Goal: Information Seeking & Learning: Learn about a topic

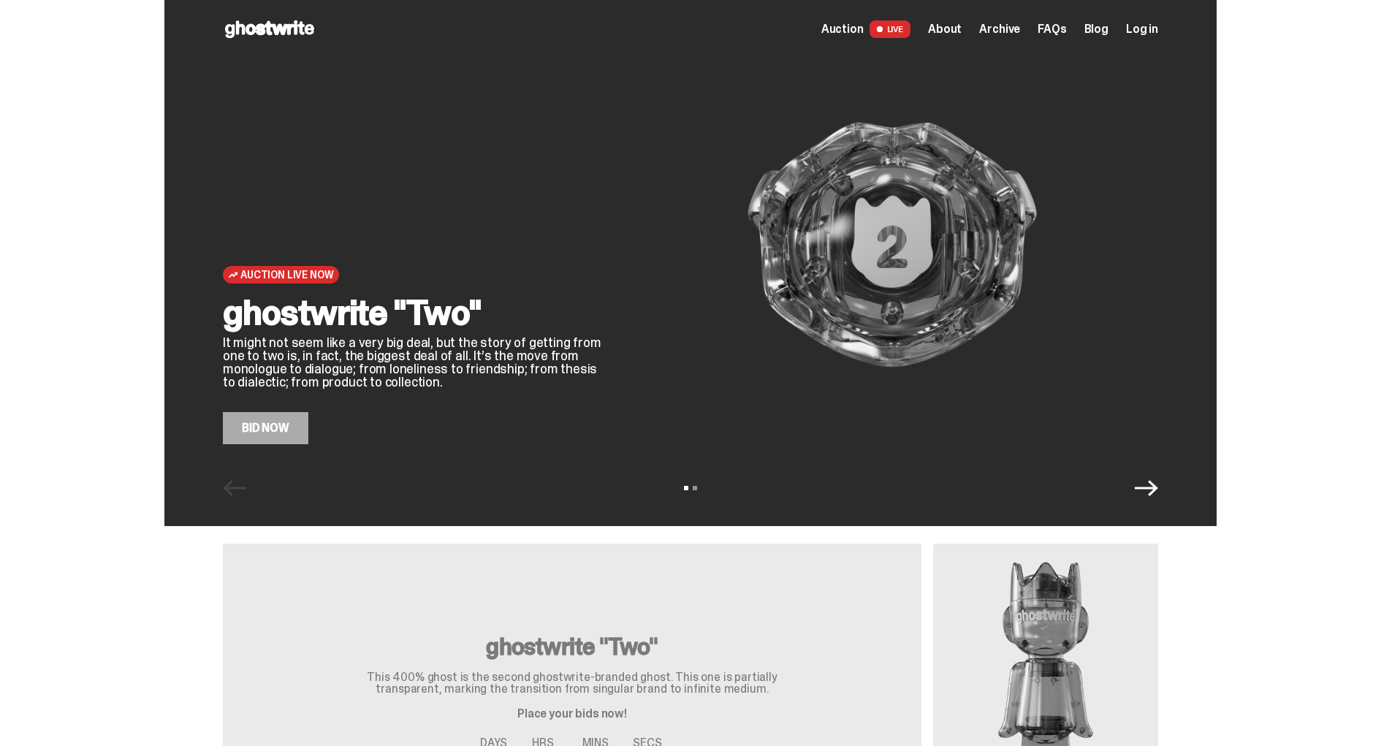
click at [955, 25] on span "About" at bounding box center [945, 29] width 34 height 12
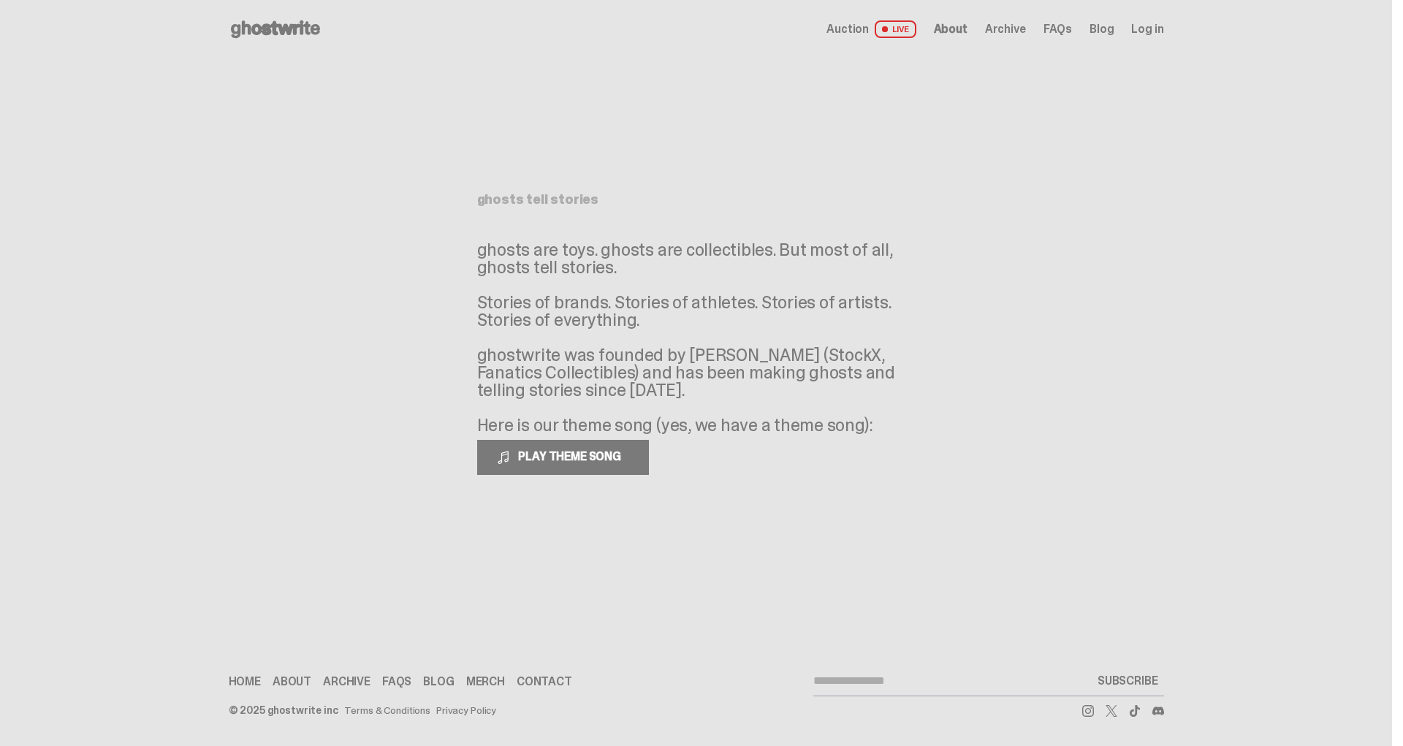
click at [1001, 28] on span "Archive" at bounding box center [1005, 29] width 41 height 12
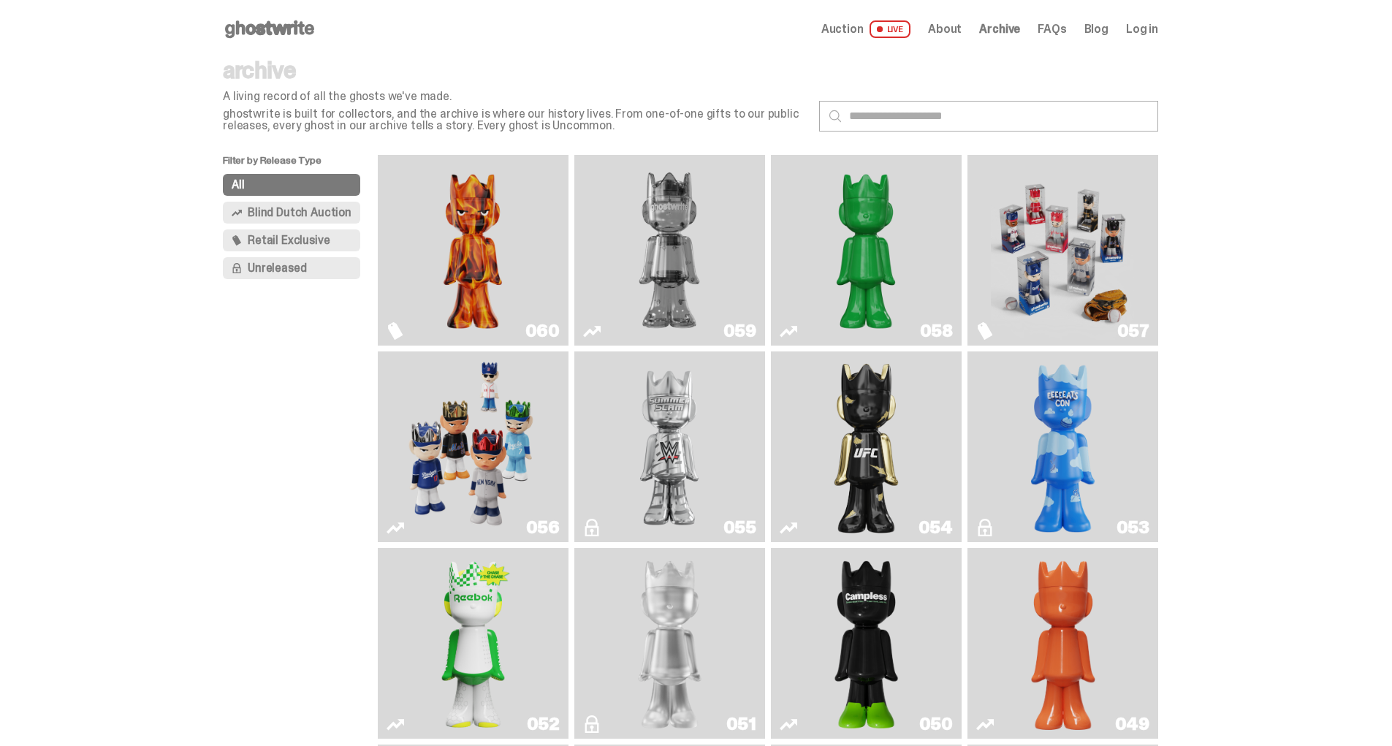
click at [879, 105] on input "text" at bounding box center [988, 116] width 339 height 31
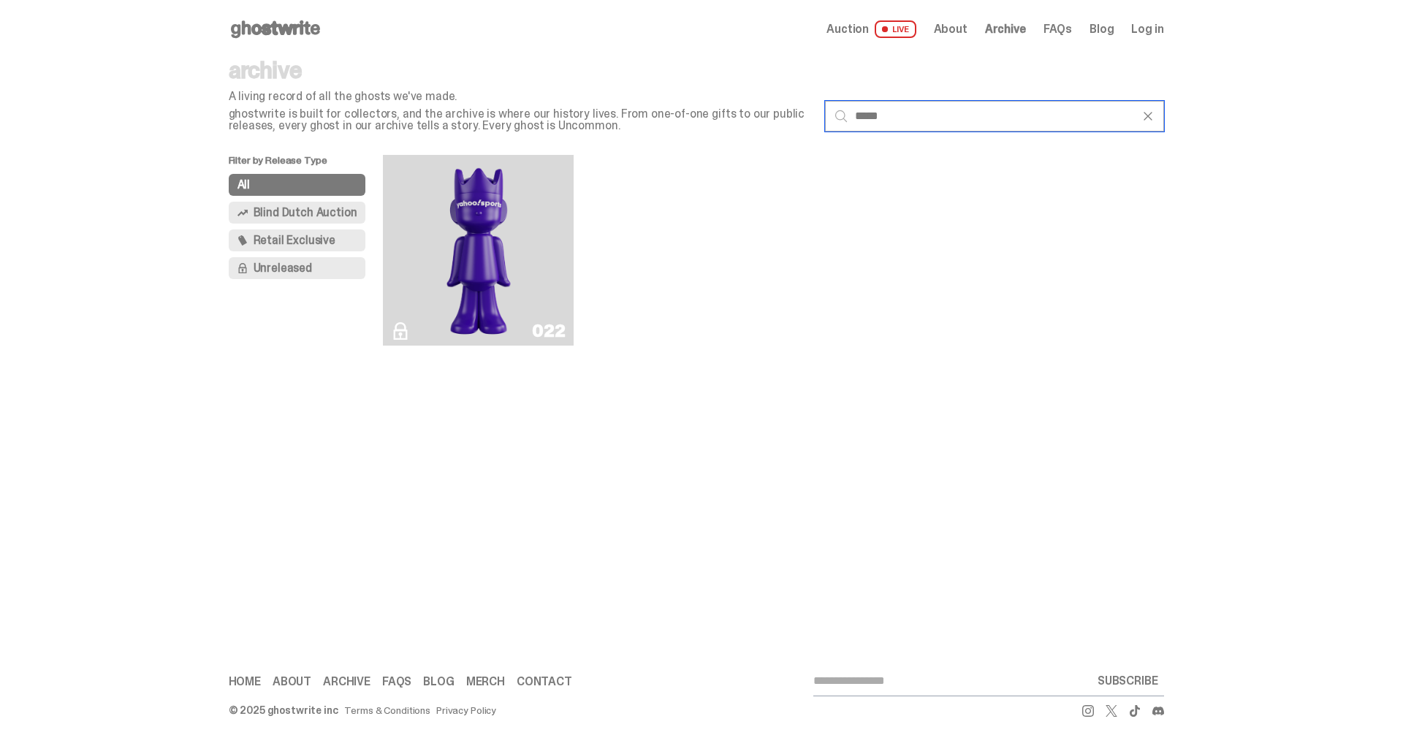
type input "*****"
click at [487, 272] on img "Yahoo!" at bounding box center [478, 250] width 77 height 179
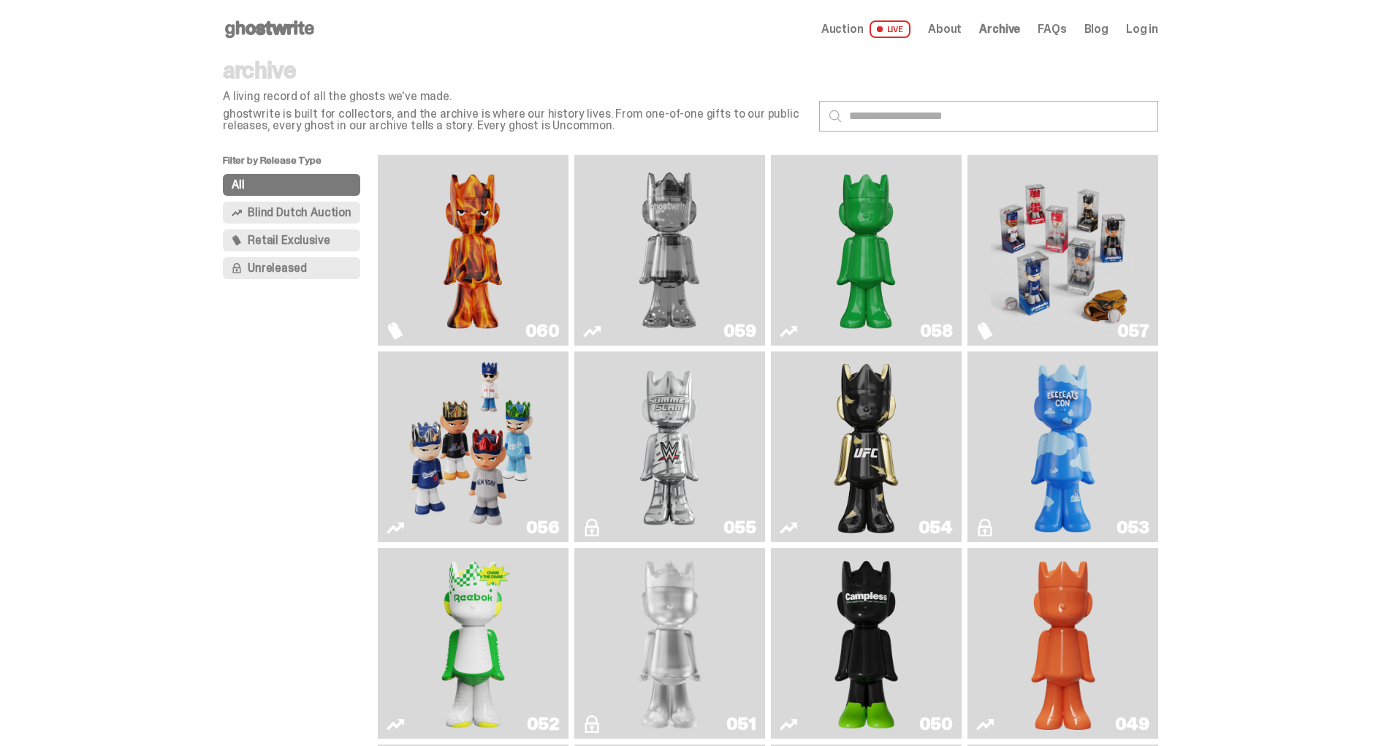
click at [882, 109] on input "text" at bounding box center [988, 116] width 339 height 31
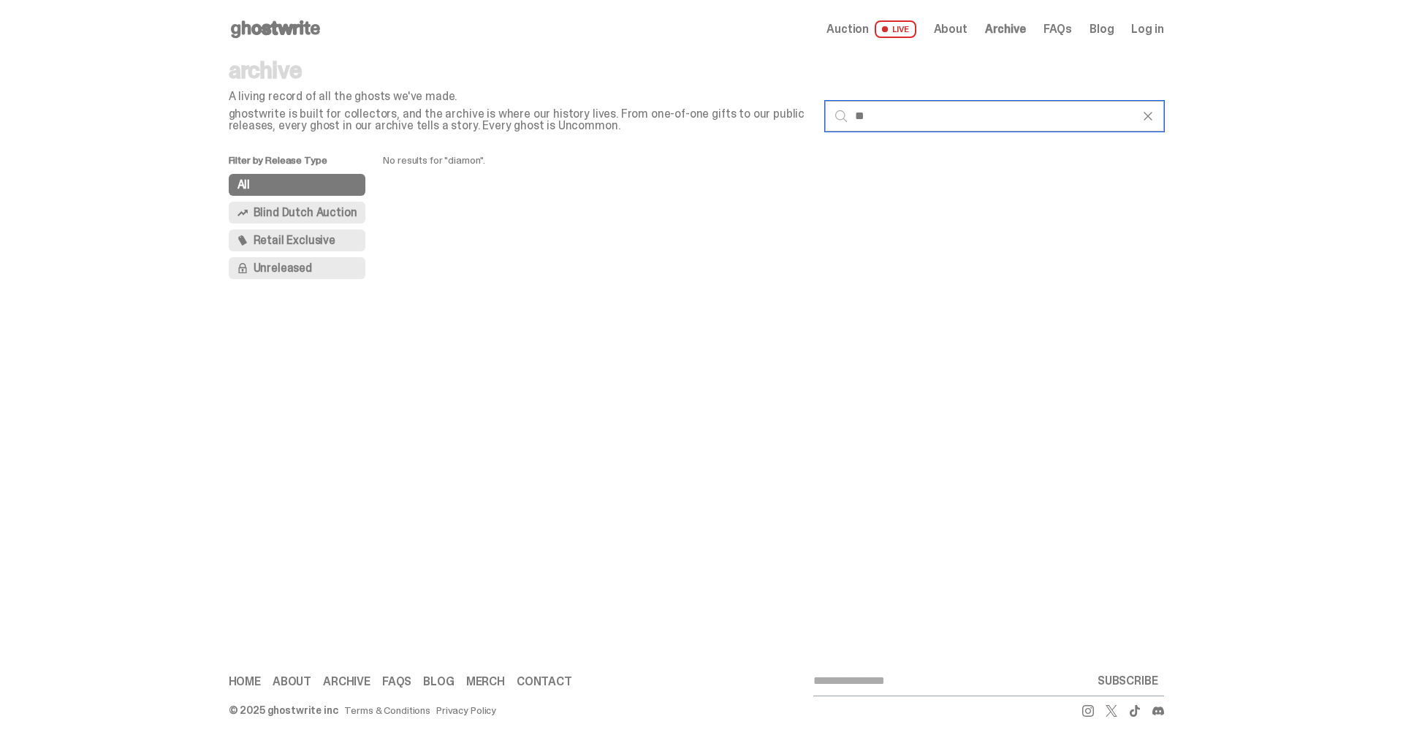
type input "*"
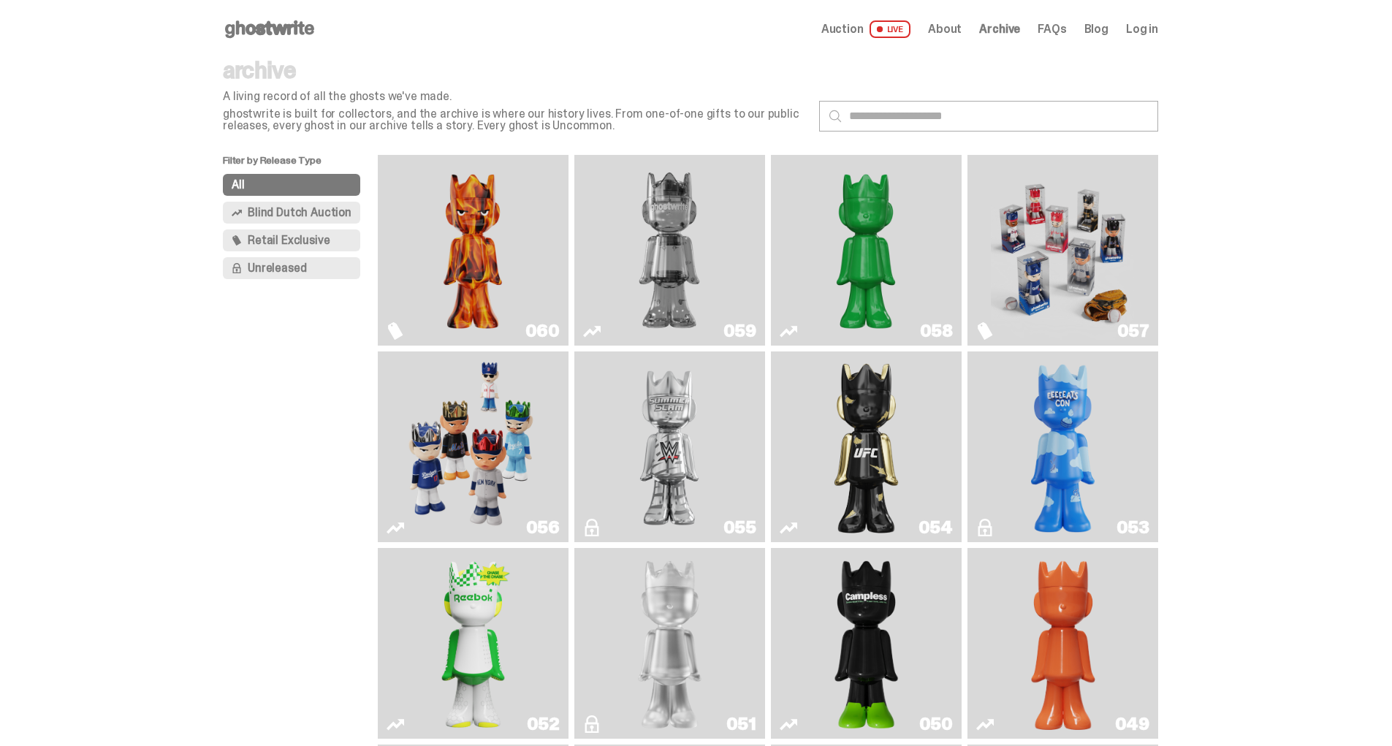
click at [316, 215] on span "Blind Dutch Auction" at bounding box center [300, 213] width 104 height 12
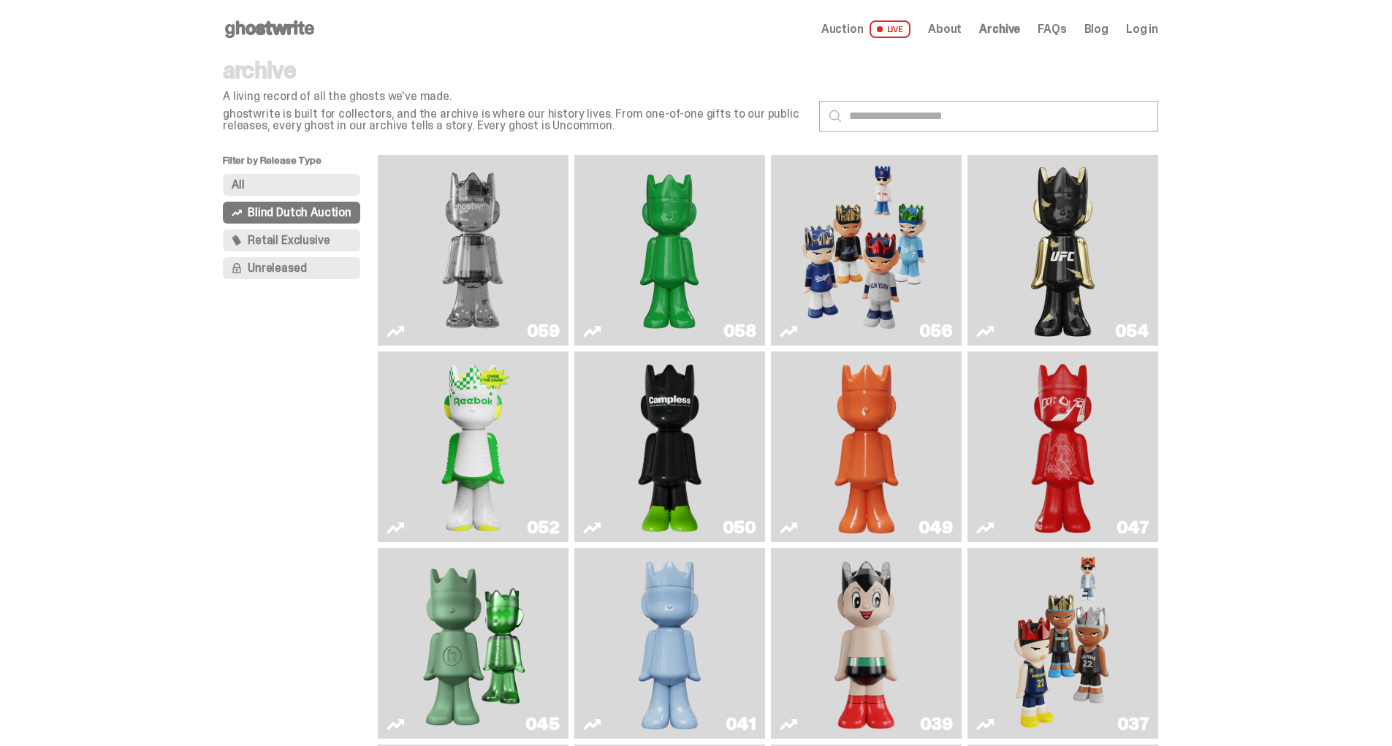
click at [461, 268] on img "Two" at bounding box center [472, 250] width 143 height 179
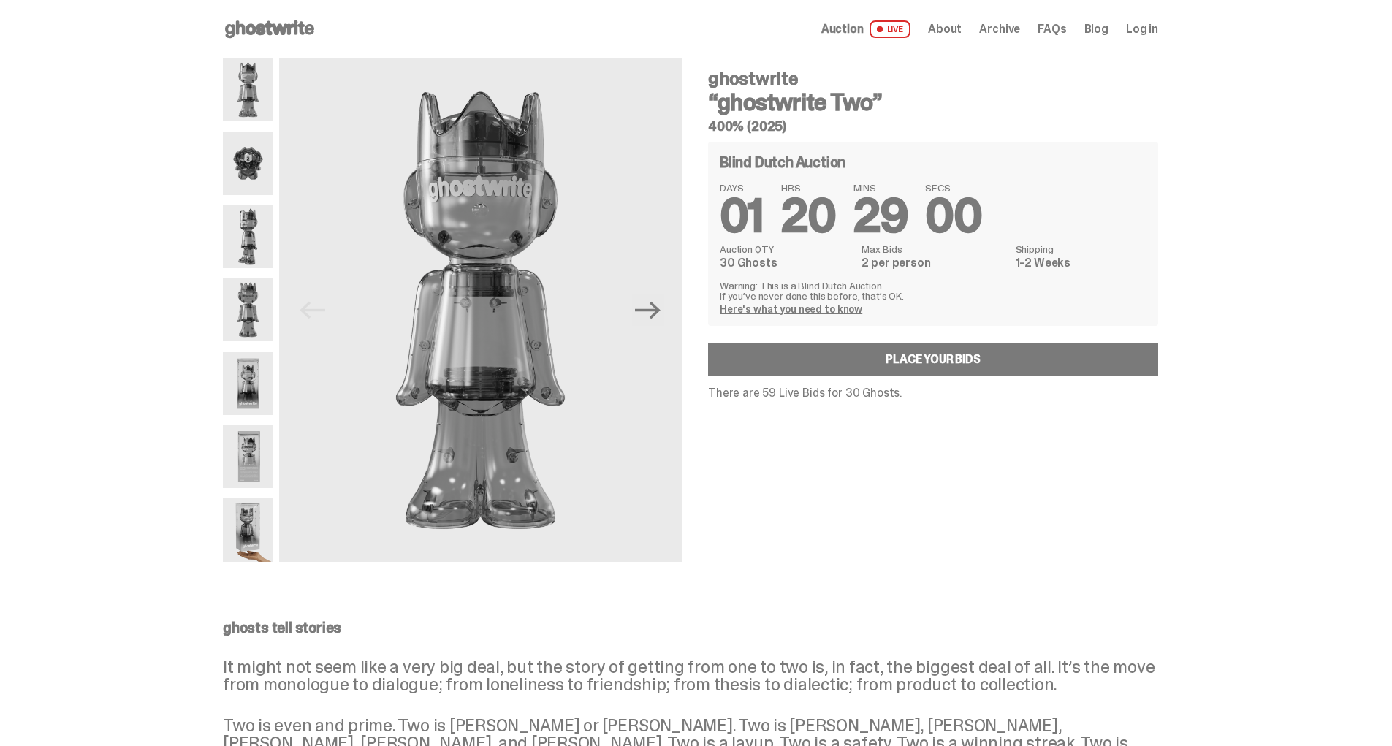
click at [264, 459] on img at bounding box center [248, 456] width 50 height 63
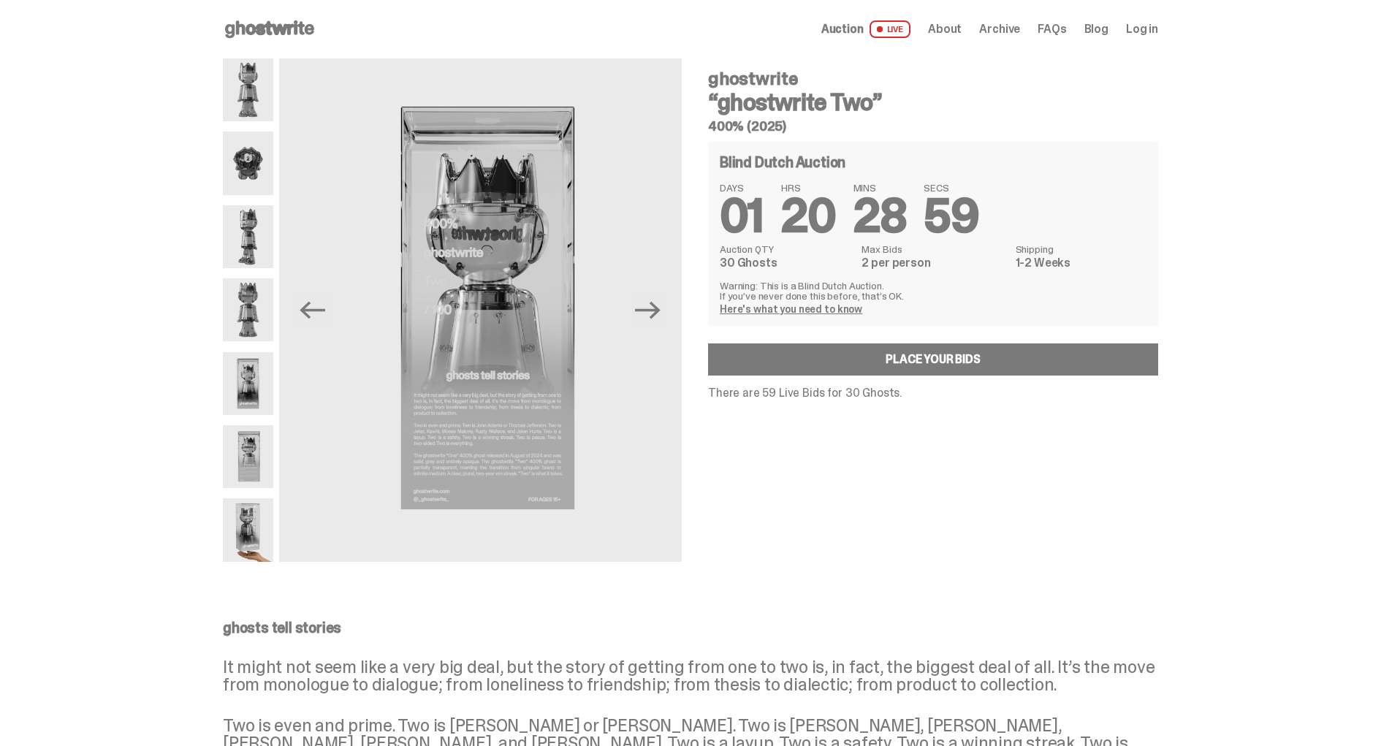
click at [257, 378] on img at bounding box center [248, 383] width 50 height 63
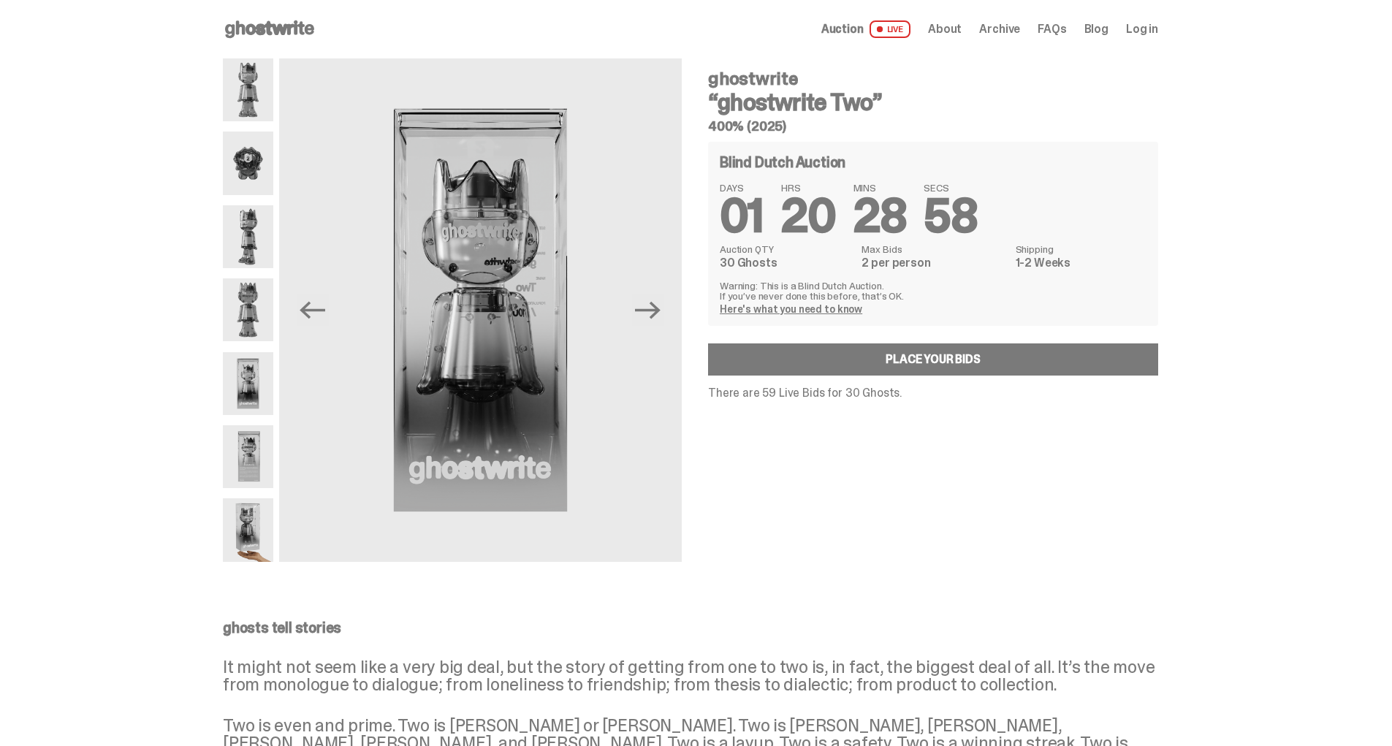
click at [255, 541] on img at bounding box center [248, 529] width 50 height 63
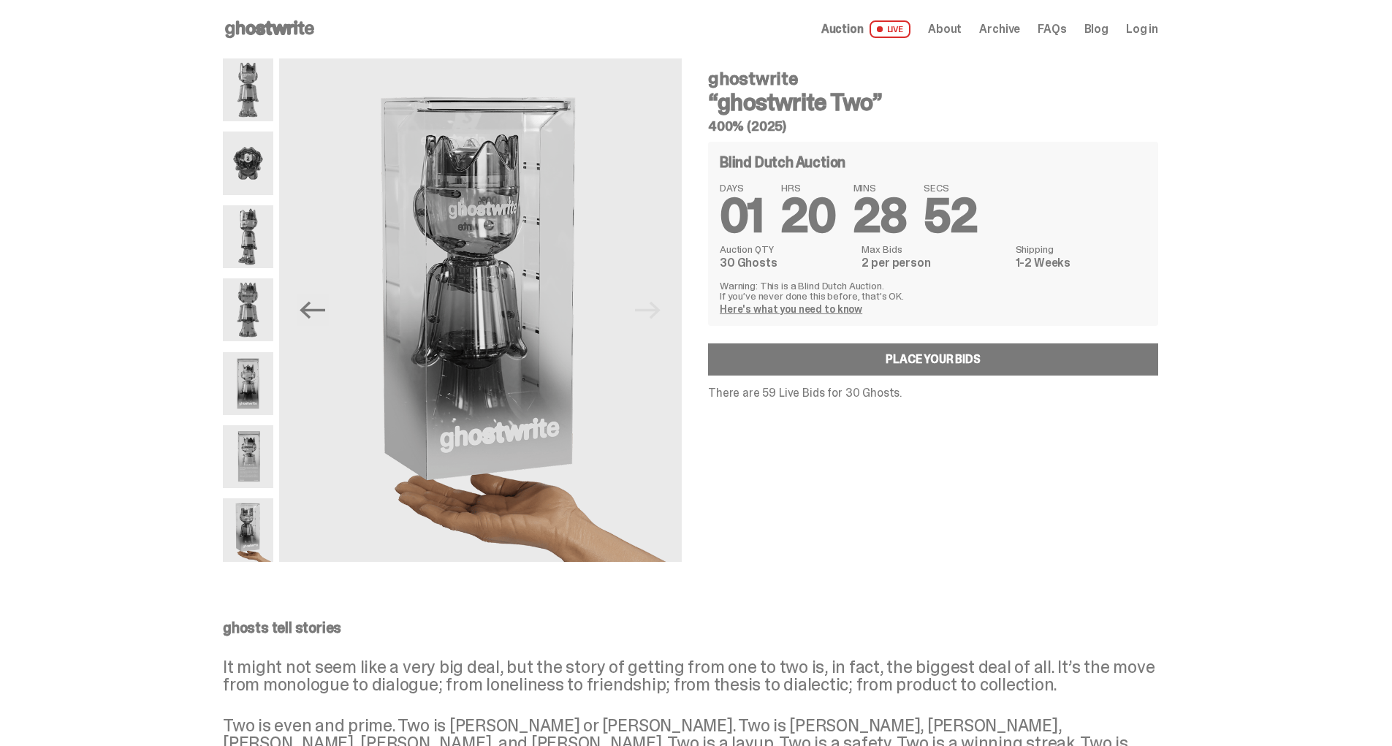
click at [255, 449] on img at bounding box center [248, 456] width 50 height 63
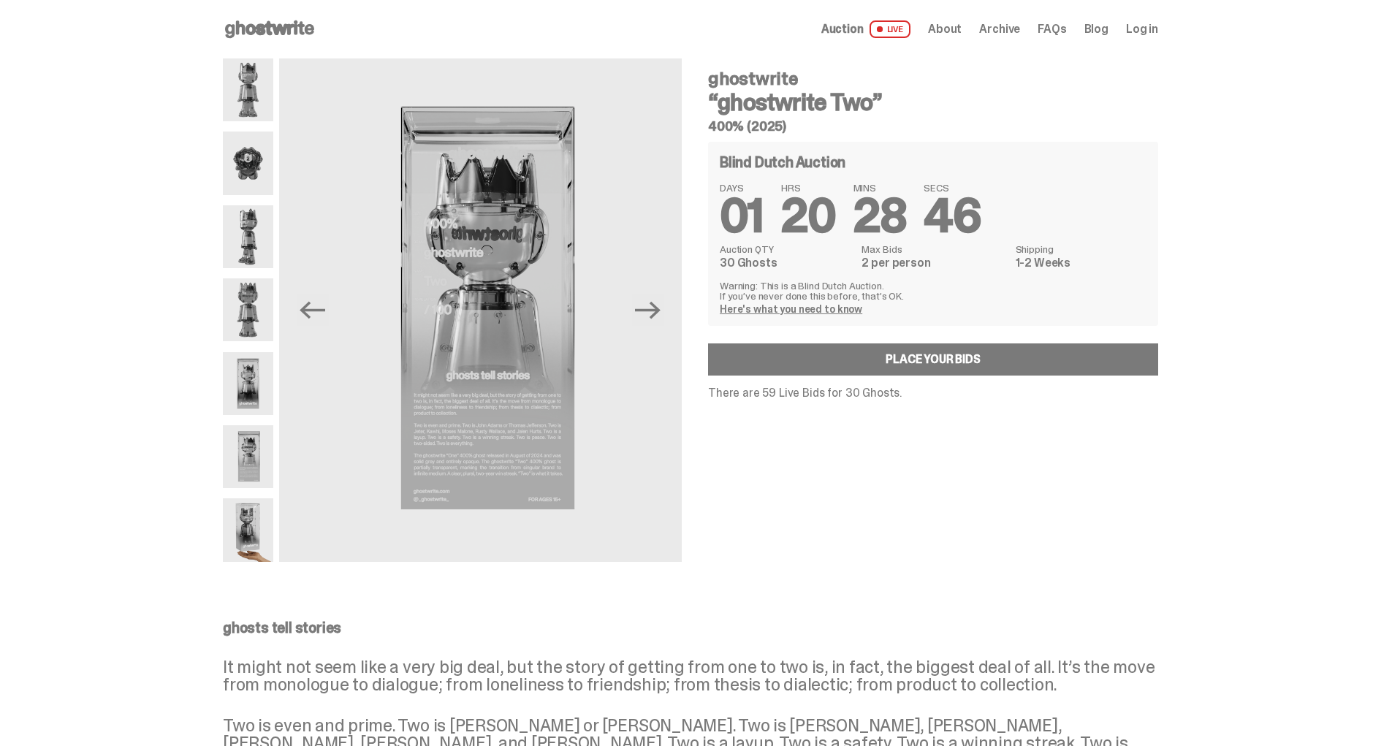
click at [273, 528] on img at bounding box center [248, 529] width 50 height 63
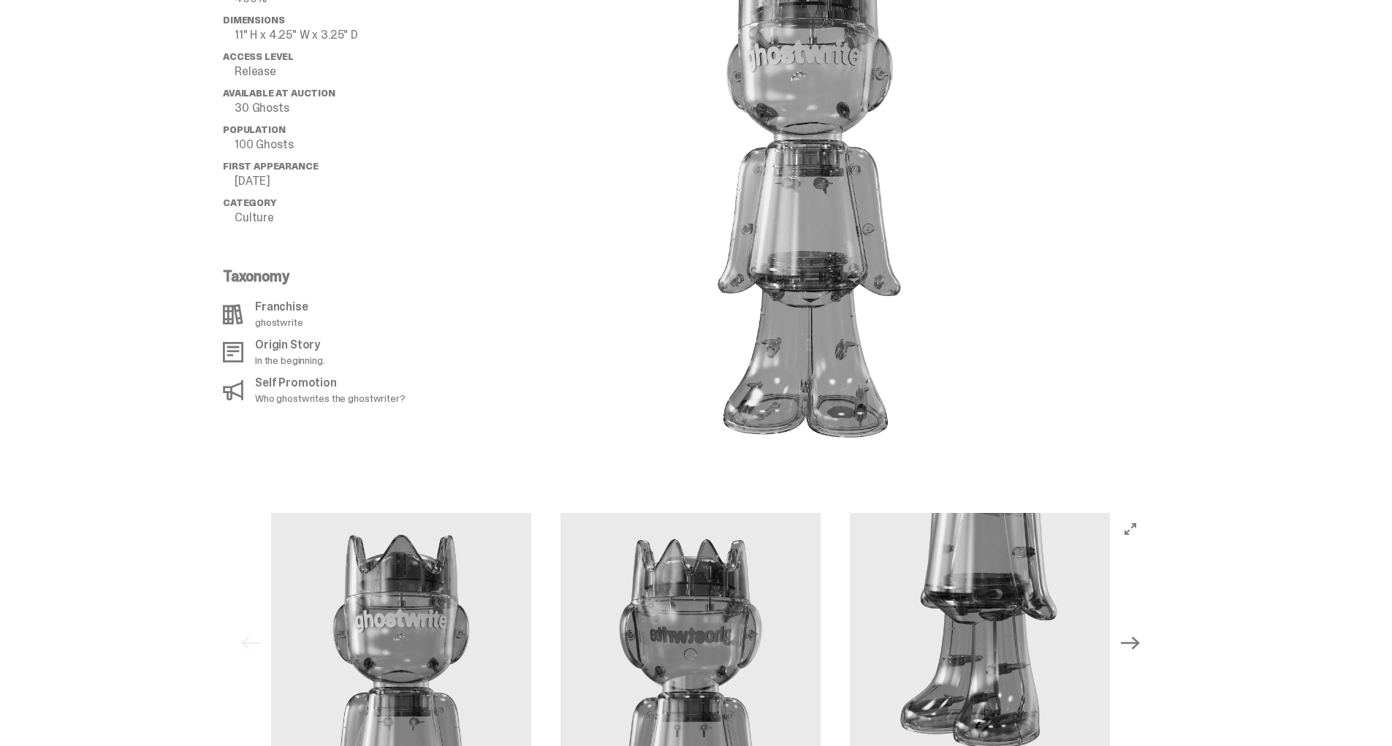
scroll to position [1052, 0]
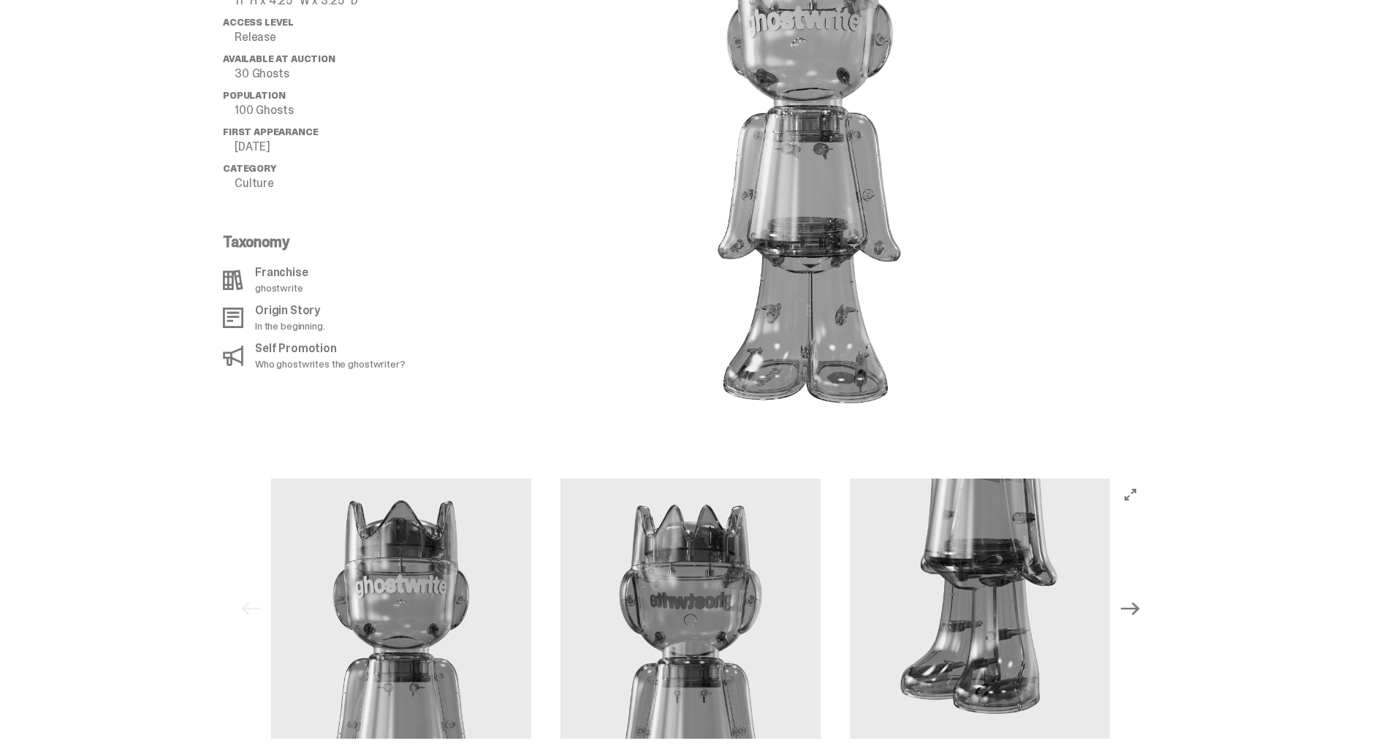
click at [182, 304] on div "All Details ghost “Two” Size 400% Dimensions 11" H x 4.25" W x 3.25" D Access L…" at bounding box center [690, 154] width 1381 height 616
